Goal: Transaction & Acquisition: Purchase product/service

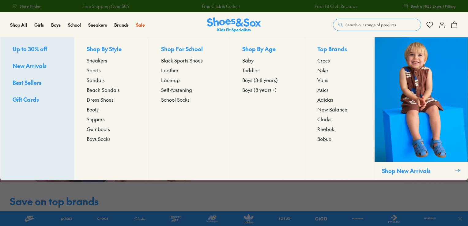
click at [99, 62] on span "Sneakers" at bounding box center [97, 60] width 21 height 7
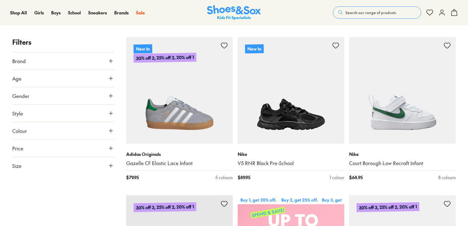
click at [39, 63] on button "Brand" at bounding box center [63, 60] width 102 height 17
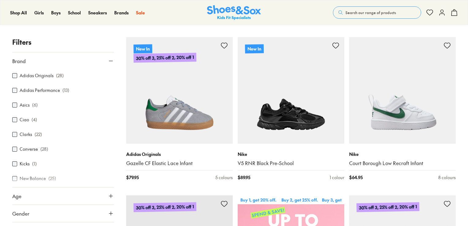
click at [39, 63] on button "Brand" at bounding box center [63, 60] width 102 height 17
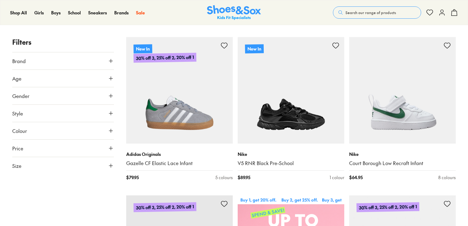
click at [39, 81] on button "Age" at bounding box center [63, 78] width 102 height 17
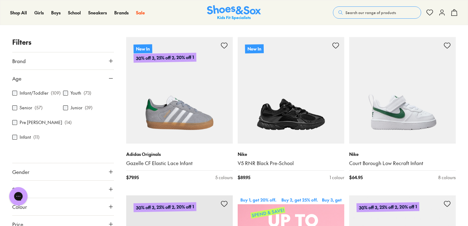
click at [43, 163] on button "Gender" at bounding box center [63, 171] width 102 height 17
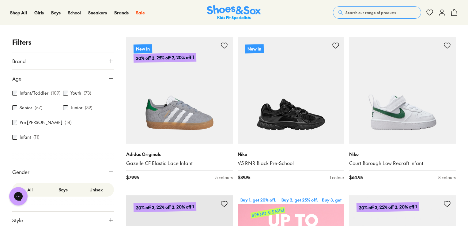
click at [43, 163] on button "Gender" at bounding box center [63, 171] width 102 height 17
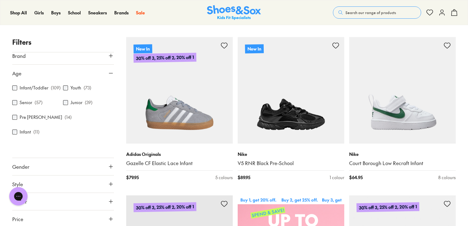
scroll to position [6, 0]
click at [43, 157] on button "Gender" at bounding box center [63, 165] width 102 height 17
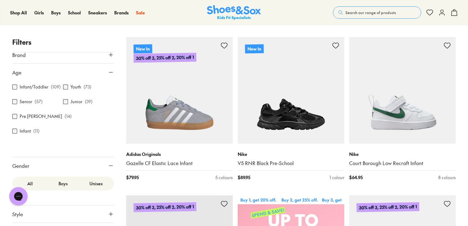
click at [63, 178] on label "Boys" at bounding box center [63, 183] width 33 height 11
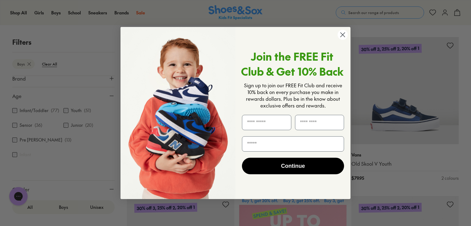
click at [342, 36] on circle "Close dialog" at bounding box center [342, 35] width 10 height 10
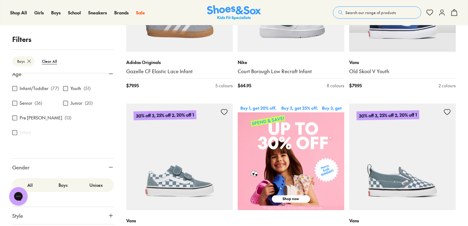
scroll to position [61, 0]
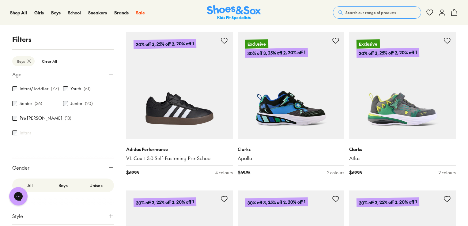
scroll to position [0, 0]
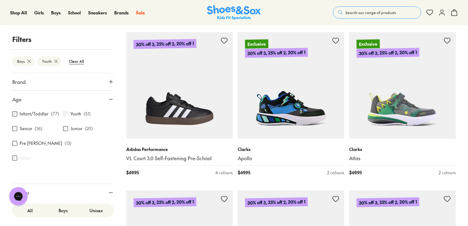
scroll to position [86, 0]
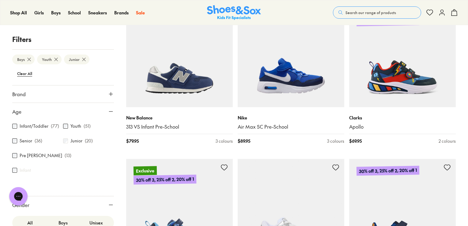
scroll to position [760, 0]
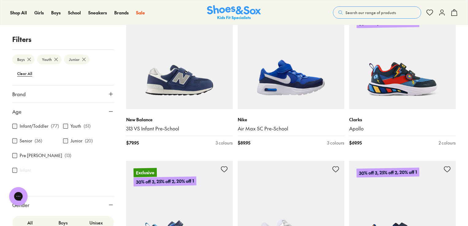
click at [82, 60] on icon at bounding box center [84, 59] width 6 height 6
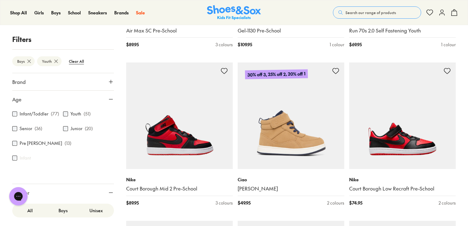
scroll to position [699, 0]
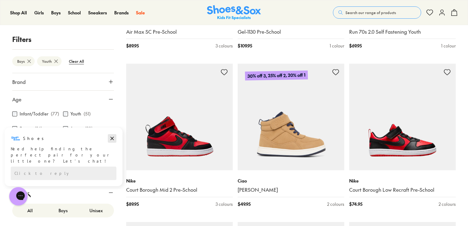
click at [112, 139] on icon "Dismiss campaign" at bounding box center [112, 138] width 3 height 3
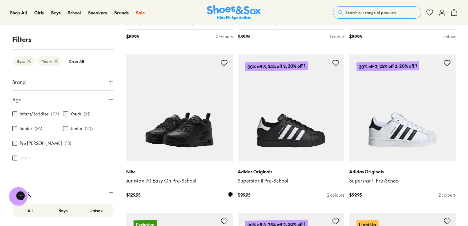
scroll to position [1220, 0]
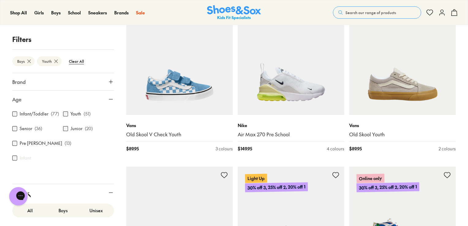
scroll to position [1986, 0]
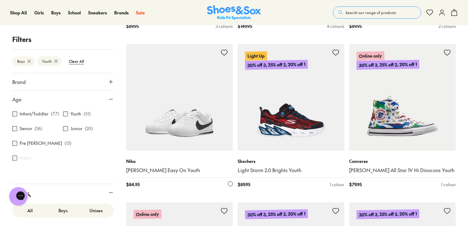
click at [188, 97] on img at bounding box center [179, 97] width 107 height 107
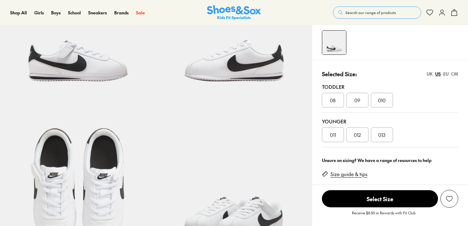
select select "*"
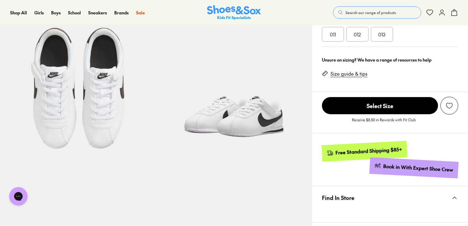
scroll to position [183, 0]
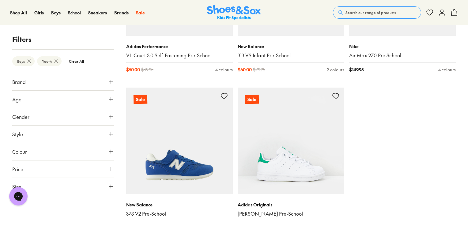
scroll to position [1070, 0]
